Goal: Transaction & Acquisition: Purchase product/service

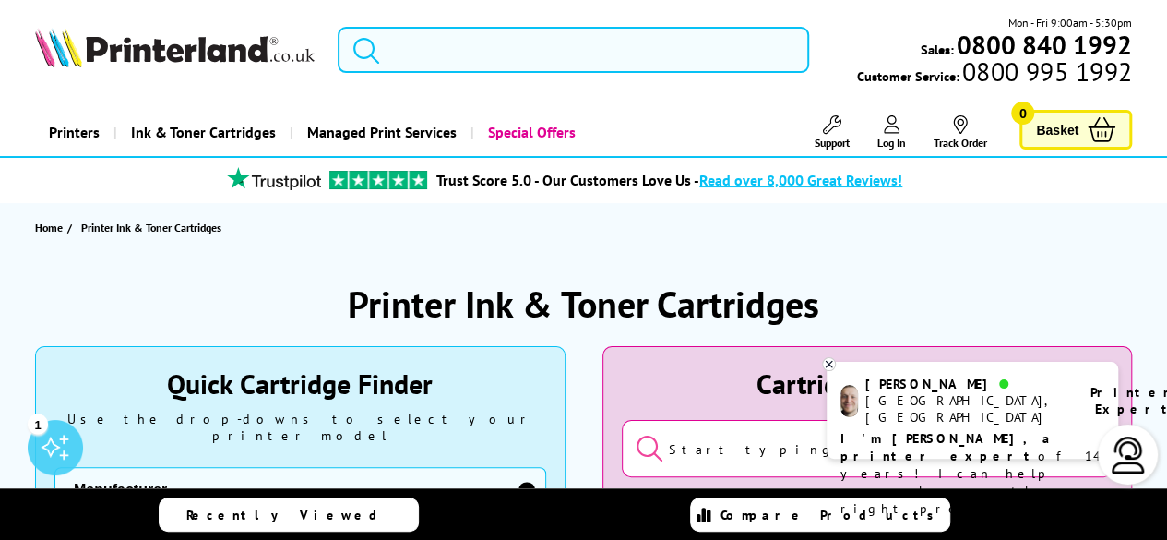
click at [473, 49] on input "search" at bounding box center [574, 50] width 472 height 46
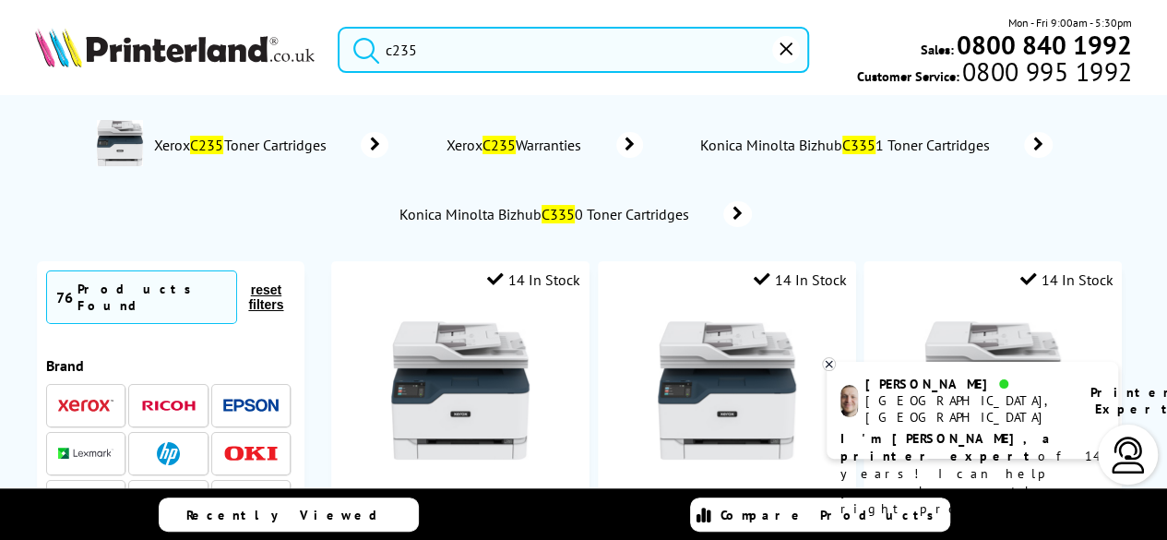
type input "c235"
click at [203, 141] on mark "C235" at bounding box center [206, 145] width 33 height 18
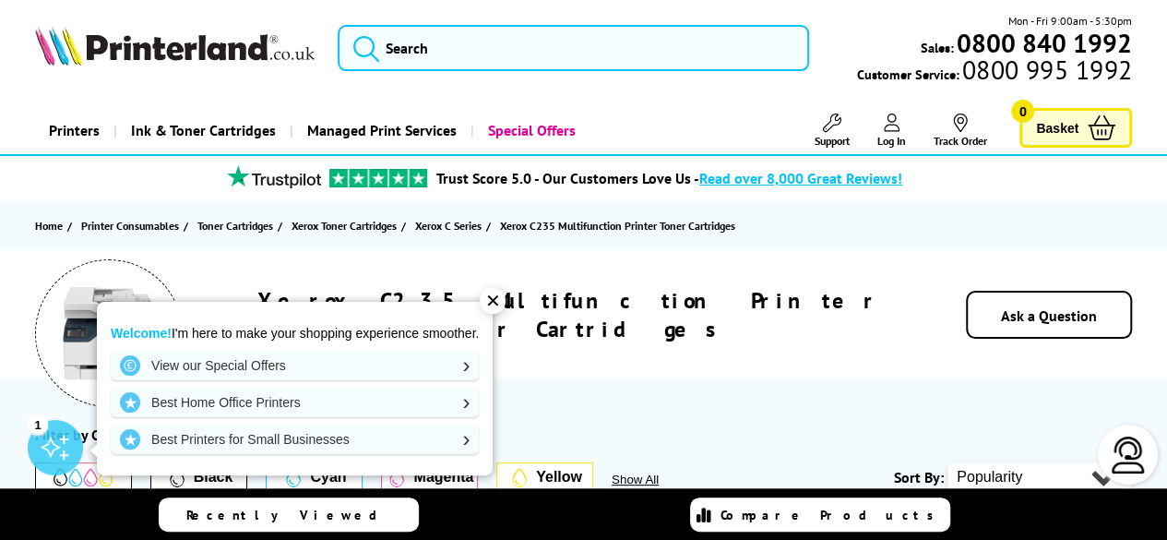
scroll to position [185, 0]
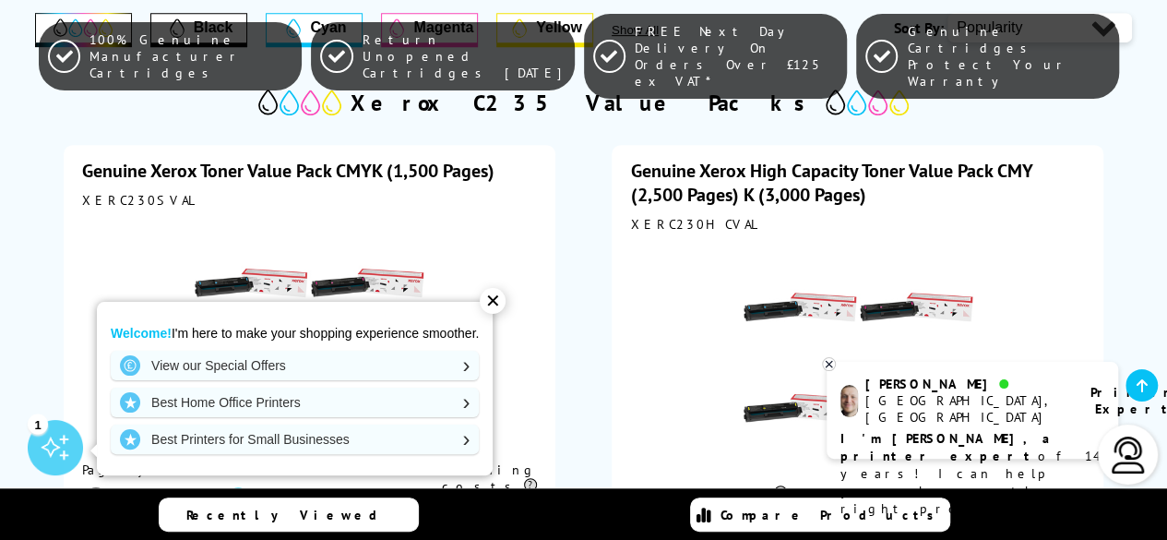
scroll to position [554, 0]
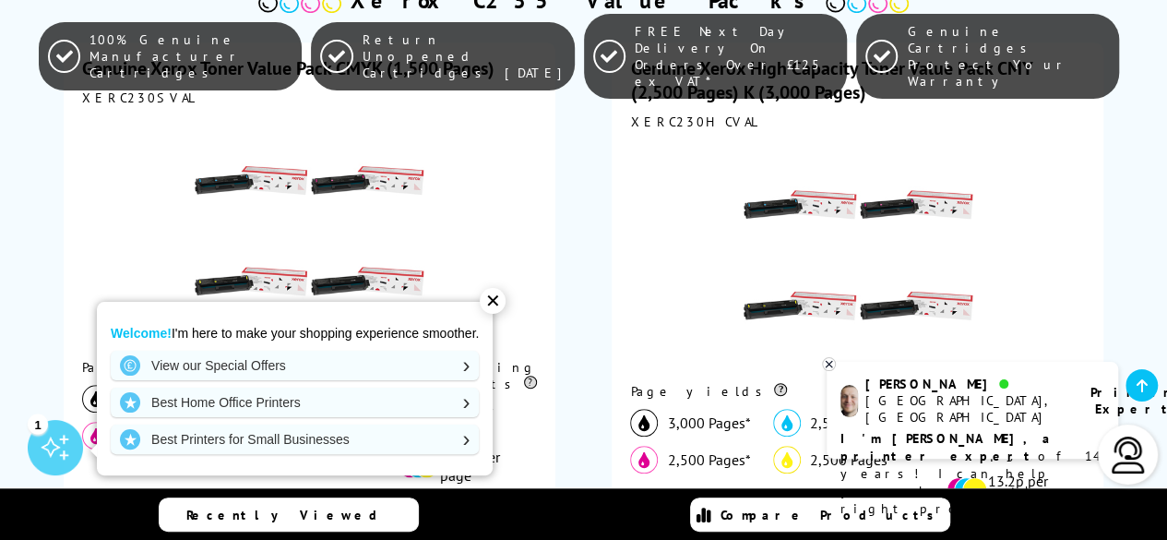
click at [504, 299] on div "✕" at bounding box center [493, 301] width 26 height 26
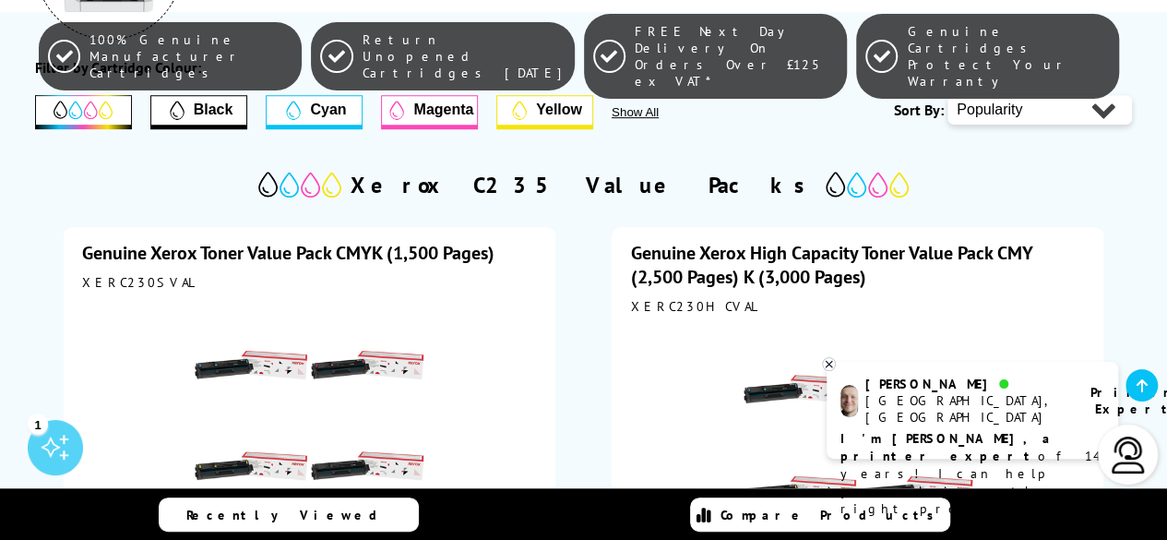
scroll to position [738, 0]
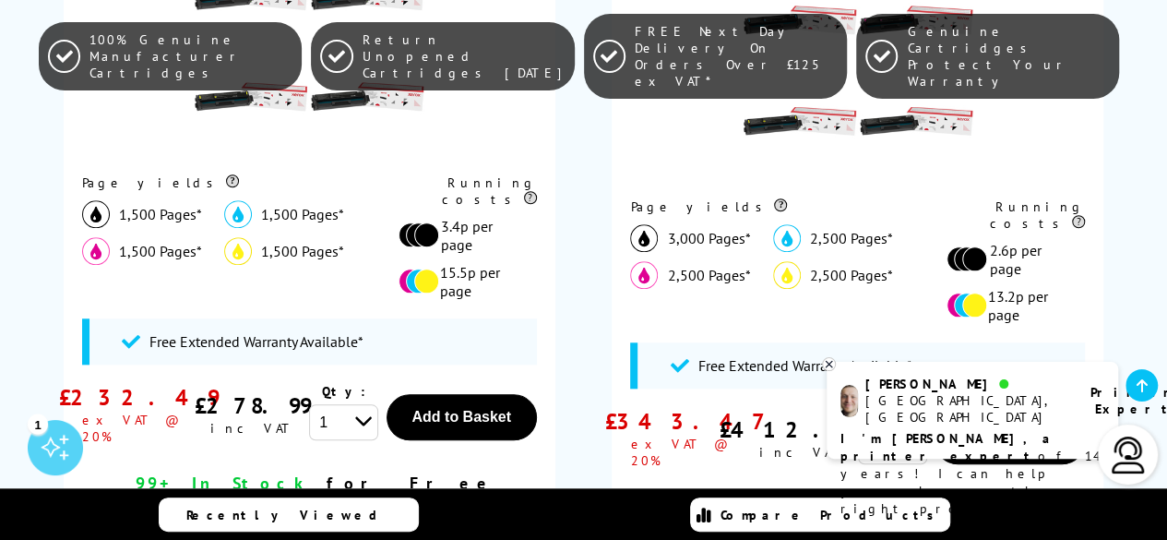
click at [1141, 382] on icon at bounding box center [1142, 385] width 11 height 15
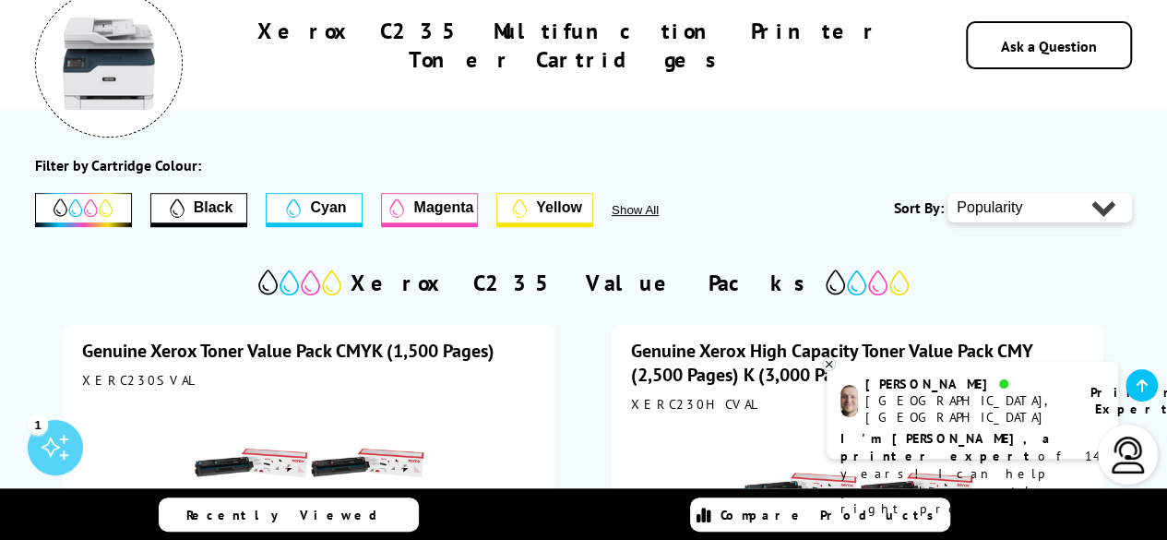
scroll to position [277, 0]
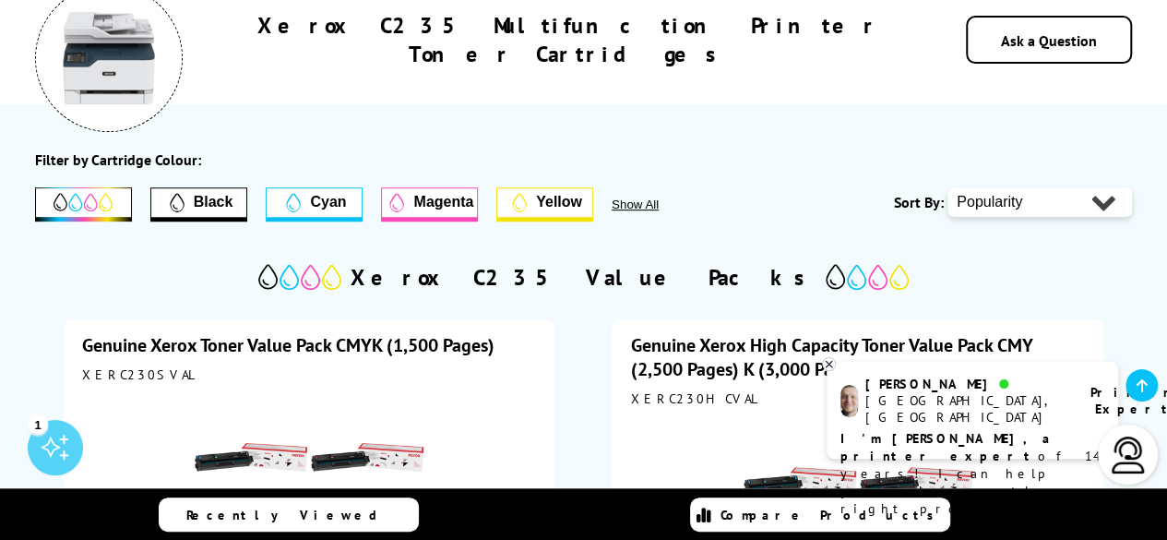
click at [832, 363] on icon at bounding box center [829, 364] width 6 height 6
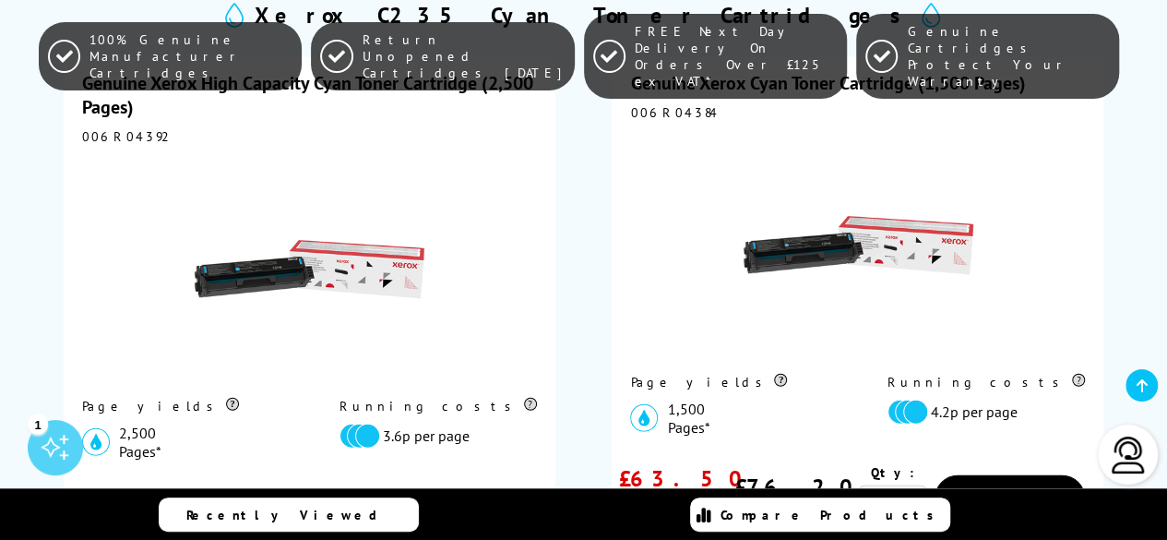
scroll to position [2215, 0]
